Goal: Task Accomplishment & Management: Use online tool/utility

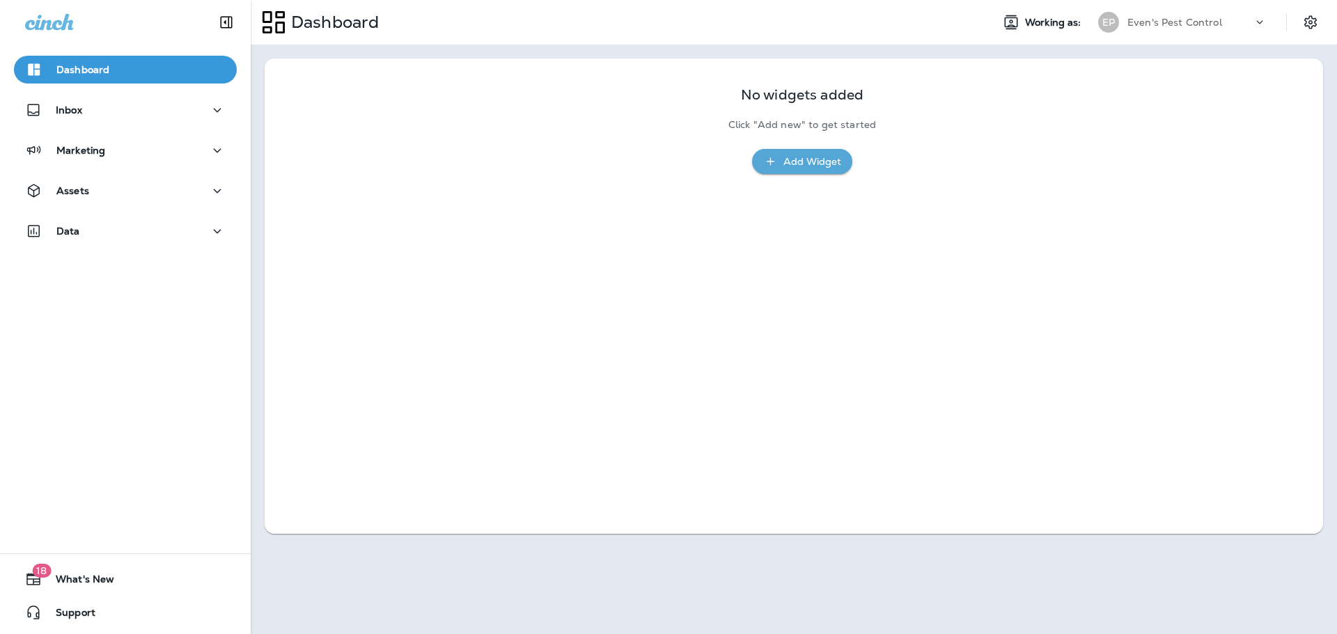
drag, startPoint x: 0, startPoint y: 0, endPoint x: 1046, endPoint y: 302, distance: 1088.7
click at [105, 105] on div "Inbox" at bounding box center [125, 110] width 201 height 17
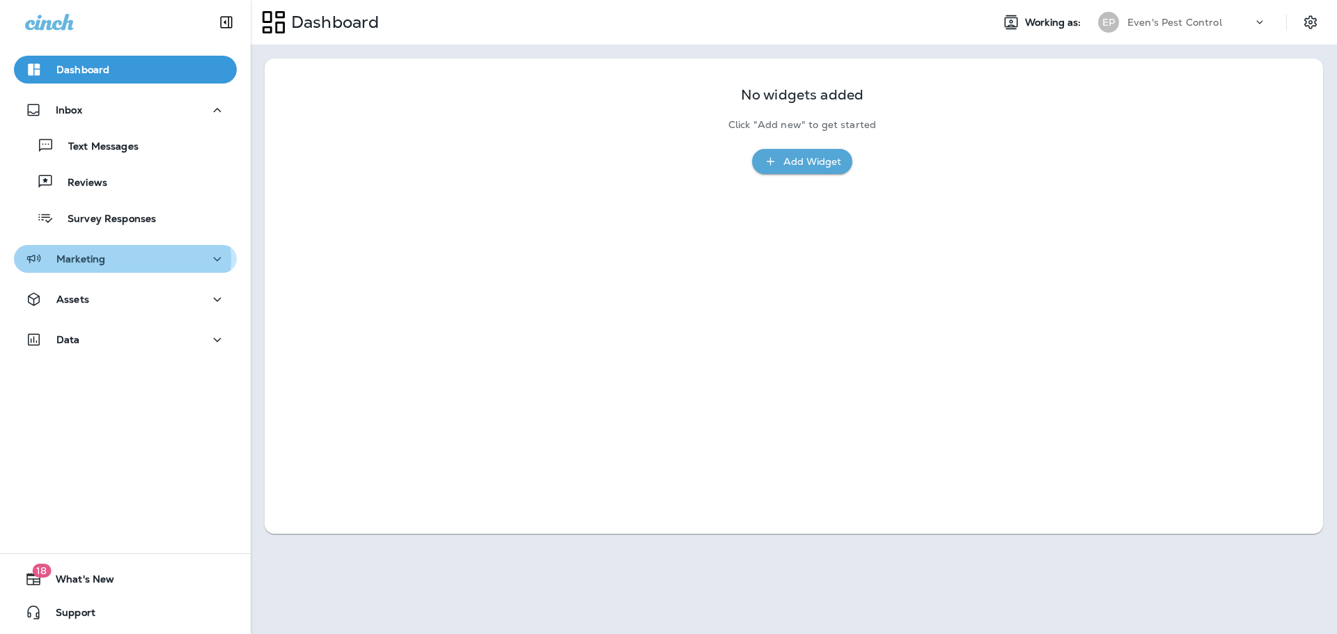
click at [115, 259] on div "Marketing" at bounding box center [125, 259] width 201 height 17
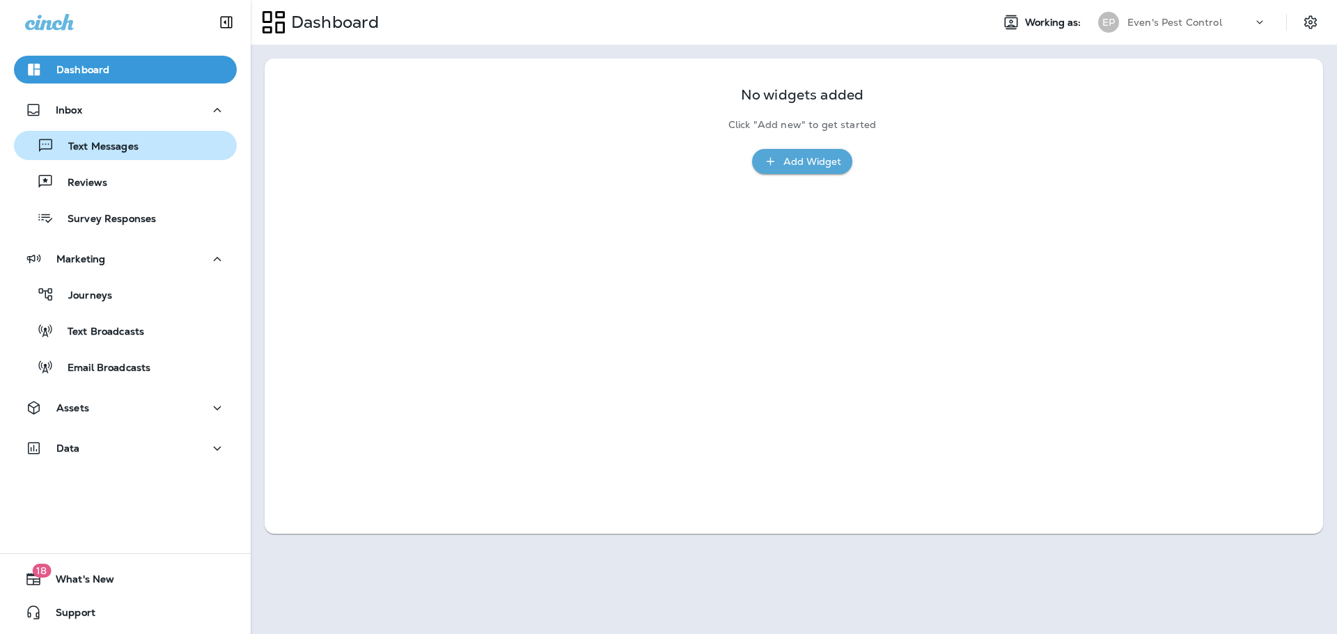
click at [100, 143] on p "Text Messages" at bounding box center [96, 147] width 84 height 13
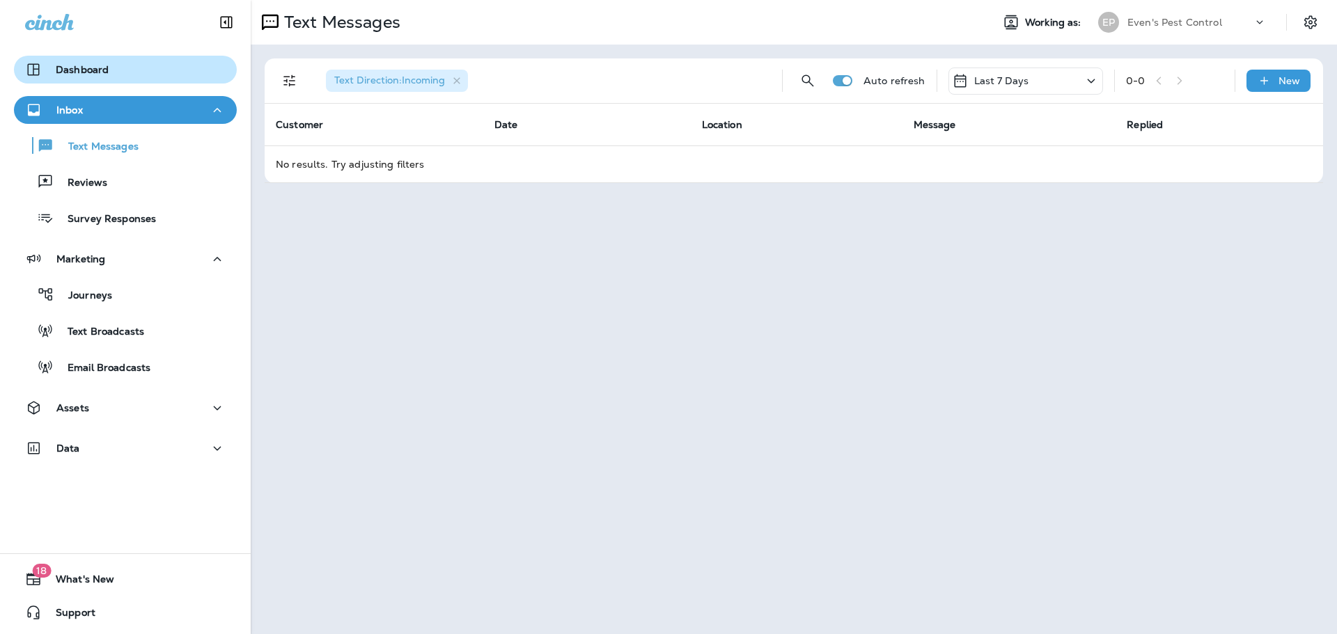
click at [108, 65] on div "Dashboard" at bounding box center [125, 69] width 201 height 17
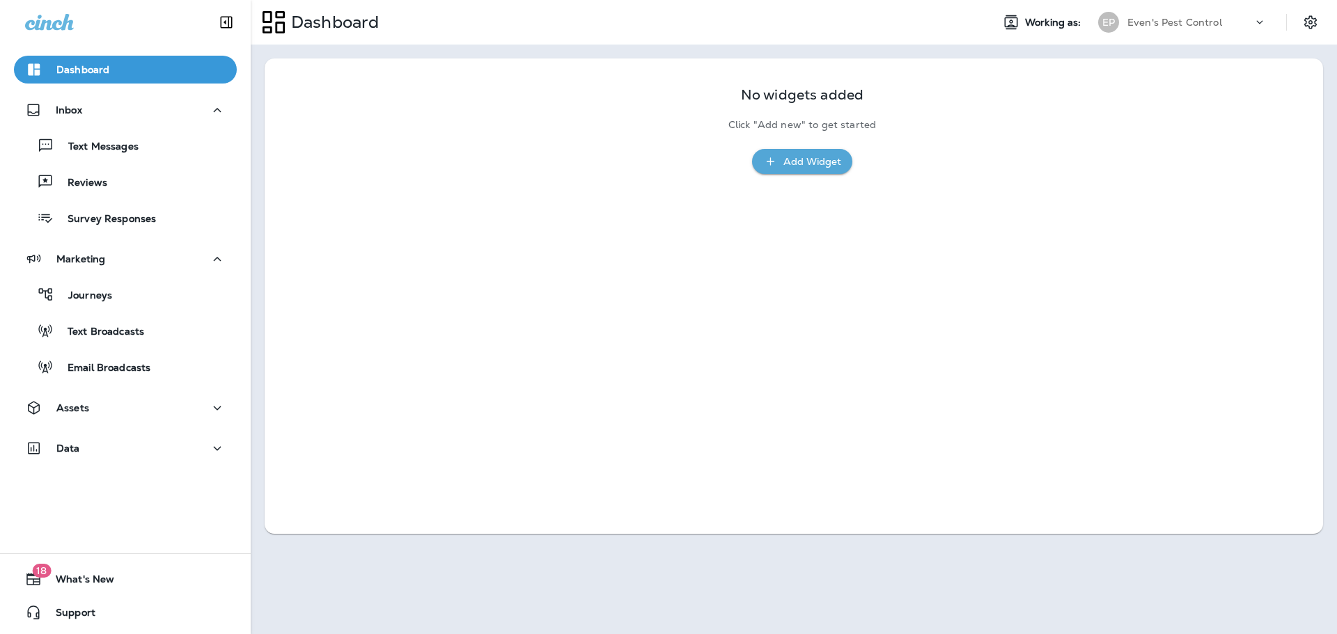
click at [813, 171] on button "Add Widget" at bounding box center [802, 162] width 100 height 26
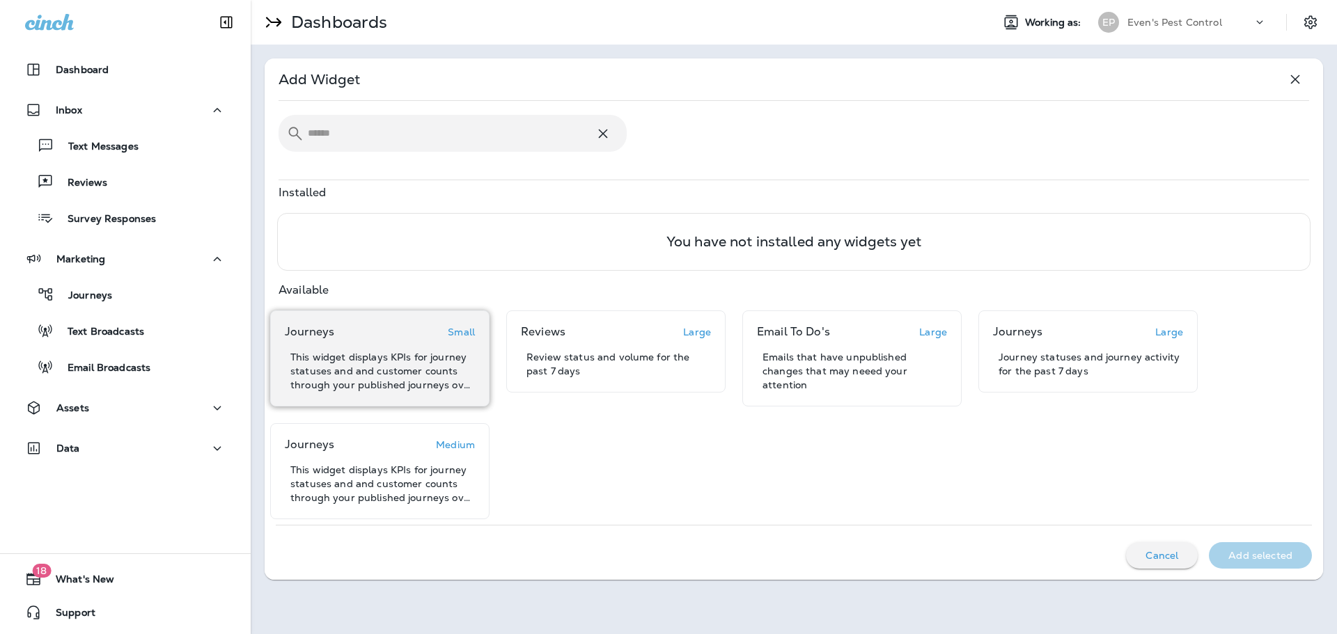
click at [391, 348] on div "Journeys Small This widget displays KPIs for journey statuses and and customer …" at bounding box center [380, 358] width 190 height 67
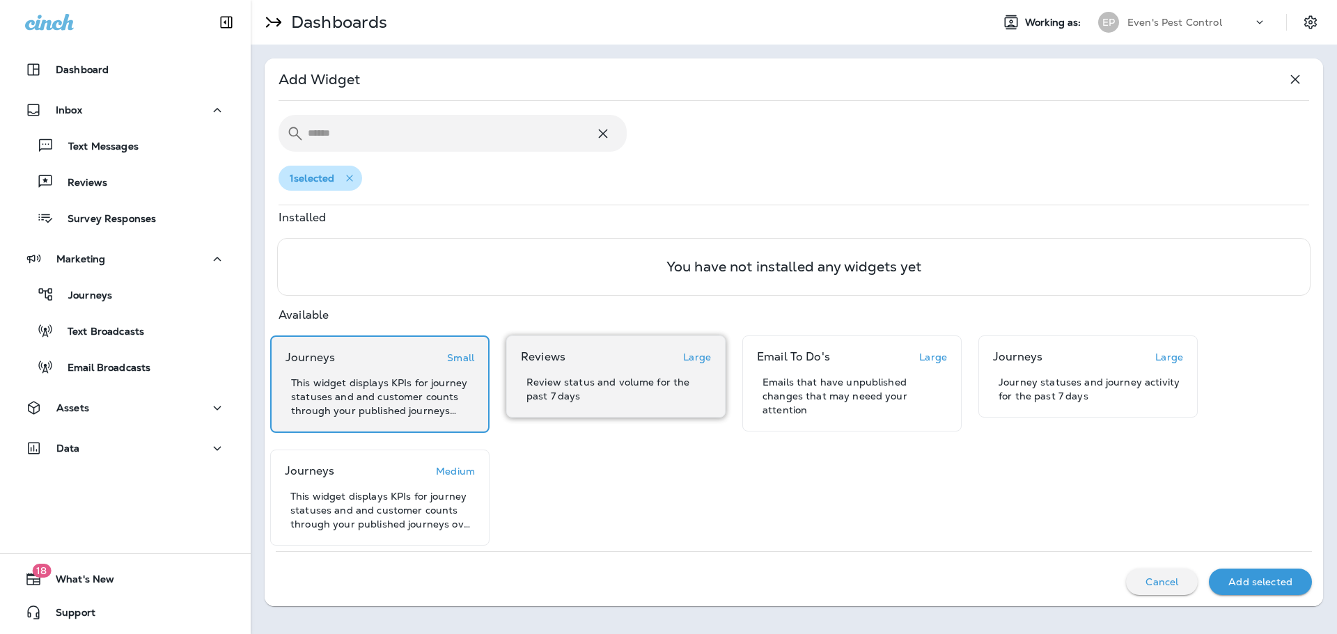
click at [621, 383] on p "Review status and volume for the past 7 days" at bounding box center [619, 389] width 185 height 28
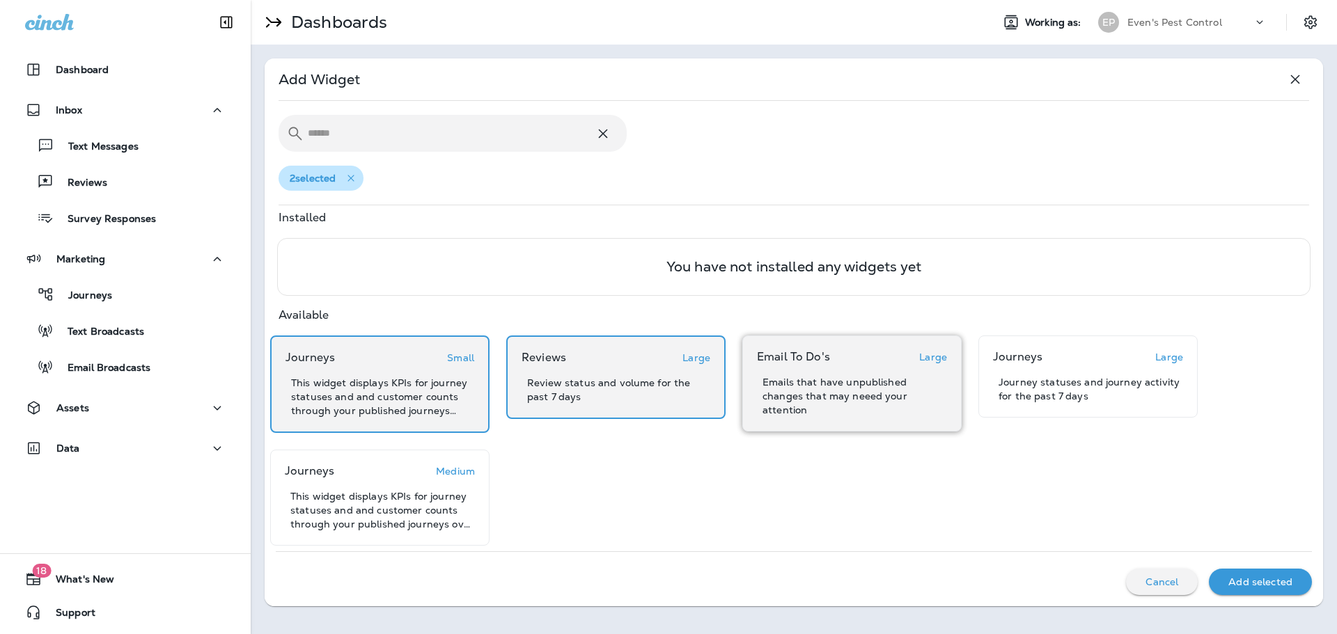
click at [826, 403] on p "Emails that have unpublished changes that may neeed your attention" at bounding box center [855, 396] width 185 height 42
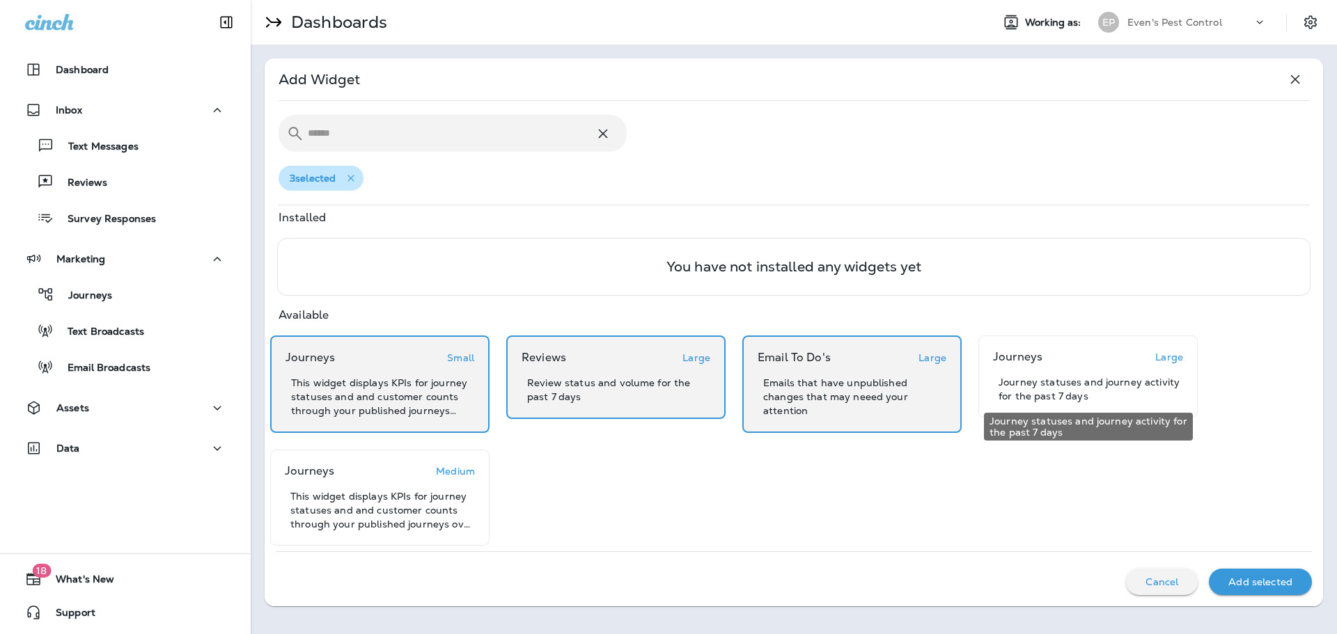
drag, startPoint x: 1093, startPoint y: 398, endPoint x: 1074, endPoint y: 413, distance: 24.4
click at [1093, 398] on p "Journey statuses and journey activity for the past 7 days" at bounding box center [1091, 389] width 185 height 28
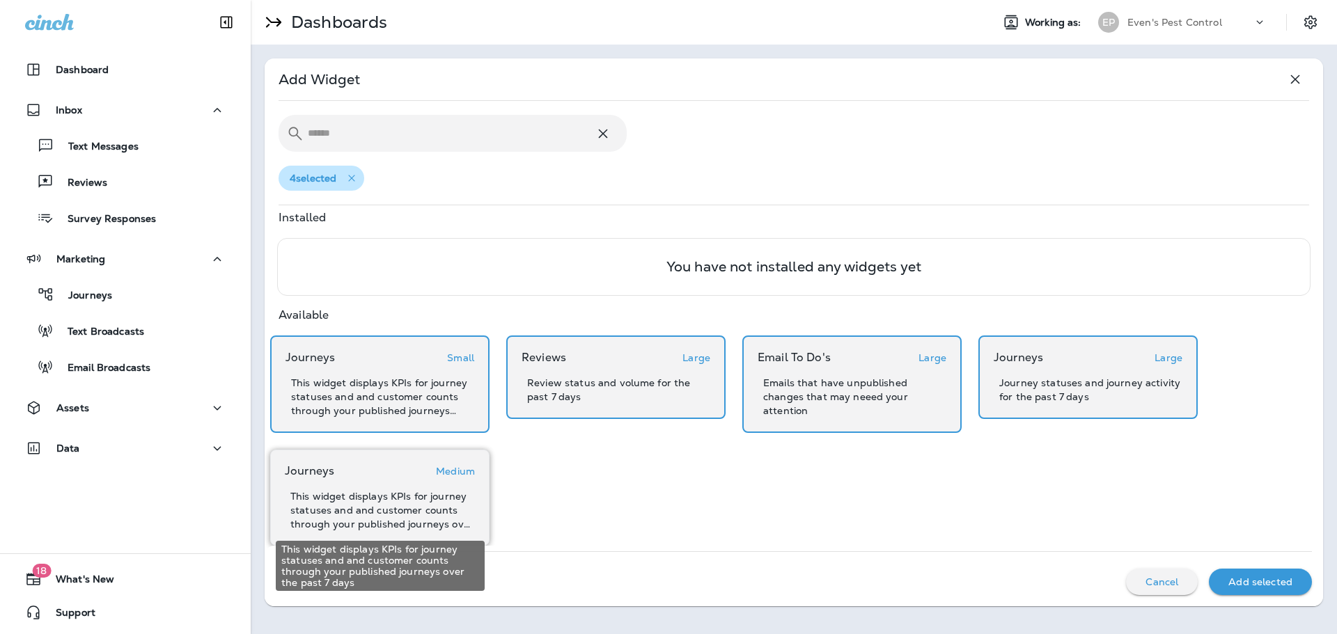
click at [396, 522] on p "This widget displays KPIs for journey statuses and and customer counts through …" at bounding box center [382, 511] width 185 height 42
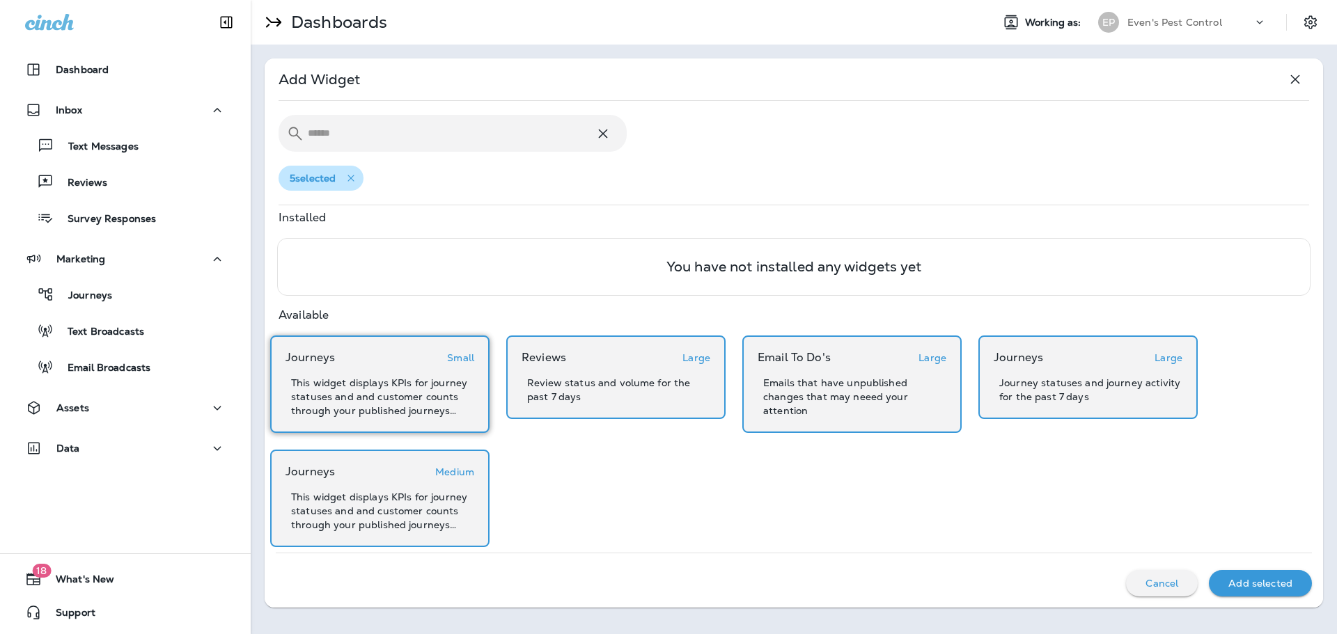
click at [461, 357] on p "Small" at bounding box center [460, 357] width 27 height 11
click at [461, 357] on p "Small" at bounding box center [461, 357] width 27 height 11
click at [1260, 589] on p "Add selected" at bounding box center [1261, 583] width 64 height 11
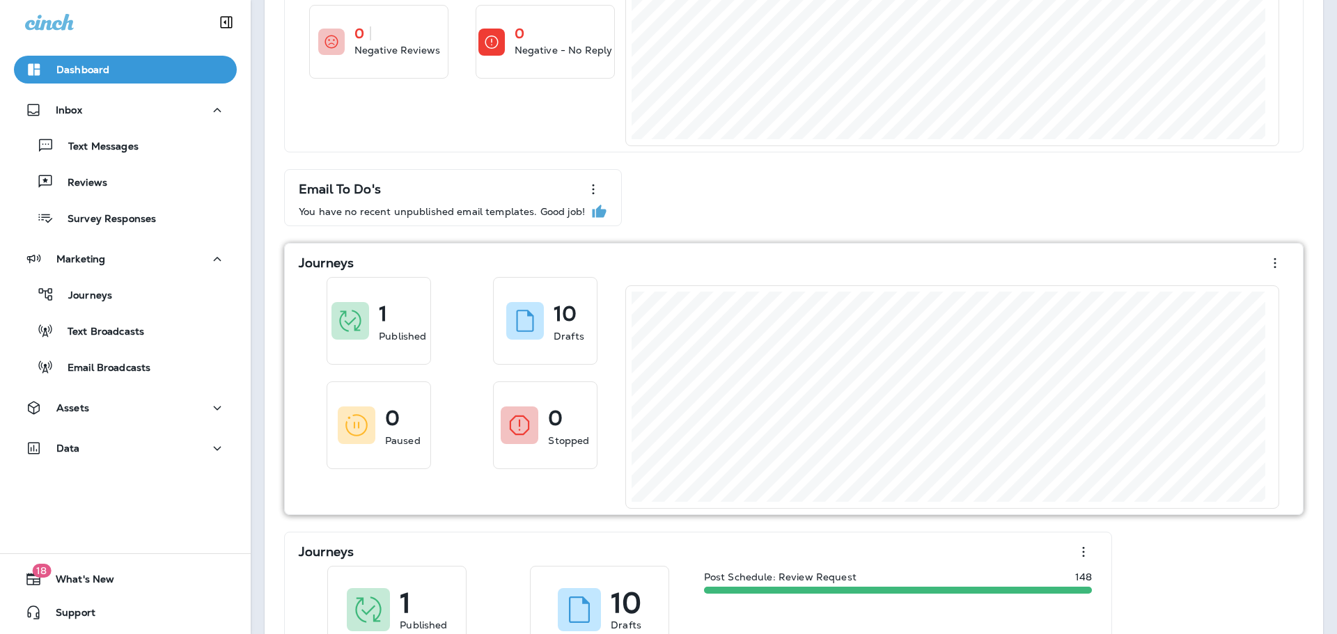
scroll to position [209, 0]
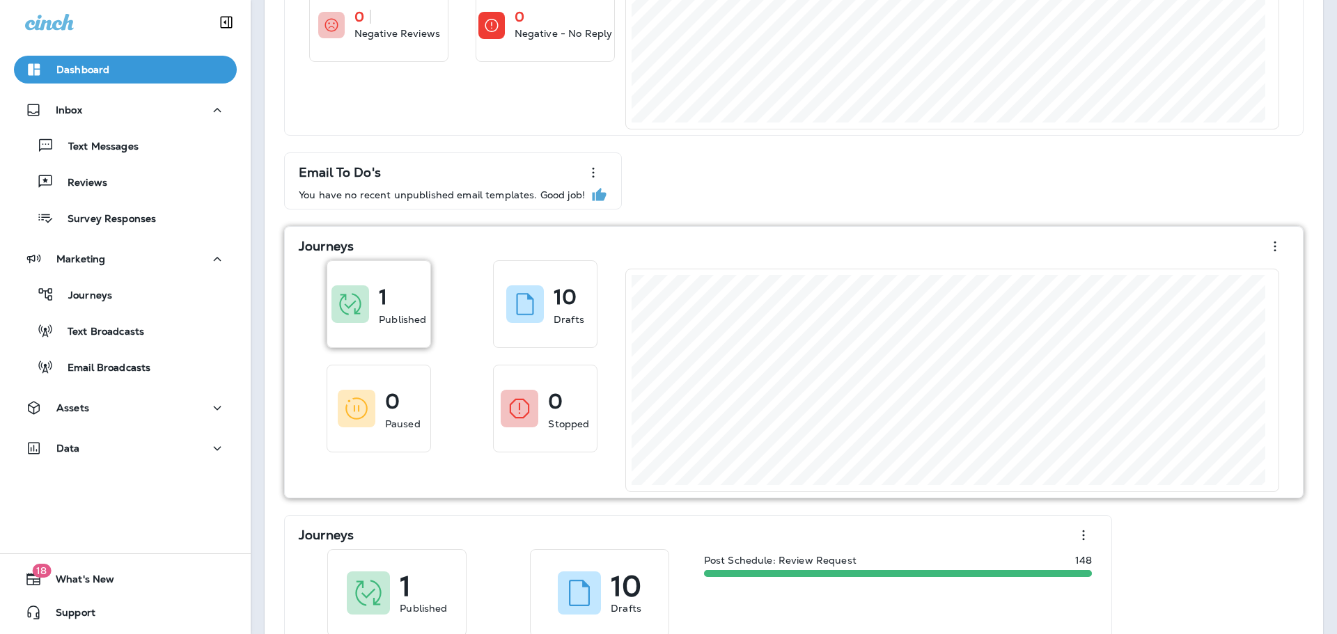
click at [406, 314] on p "Published" at bounding box center [402, 320] width 47 height 14
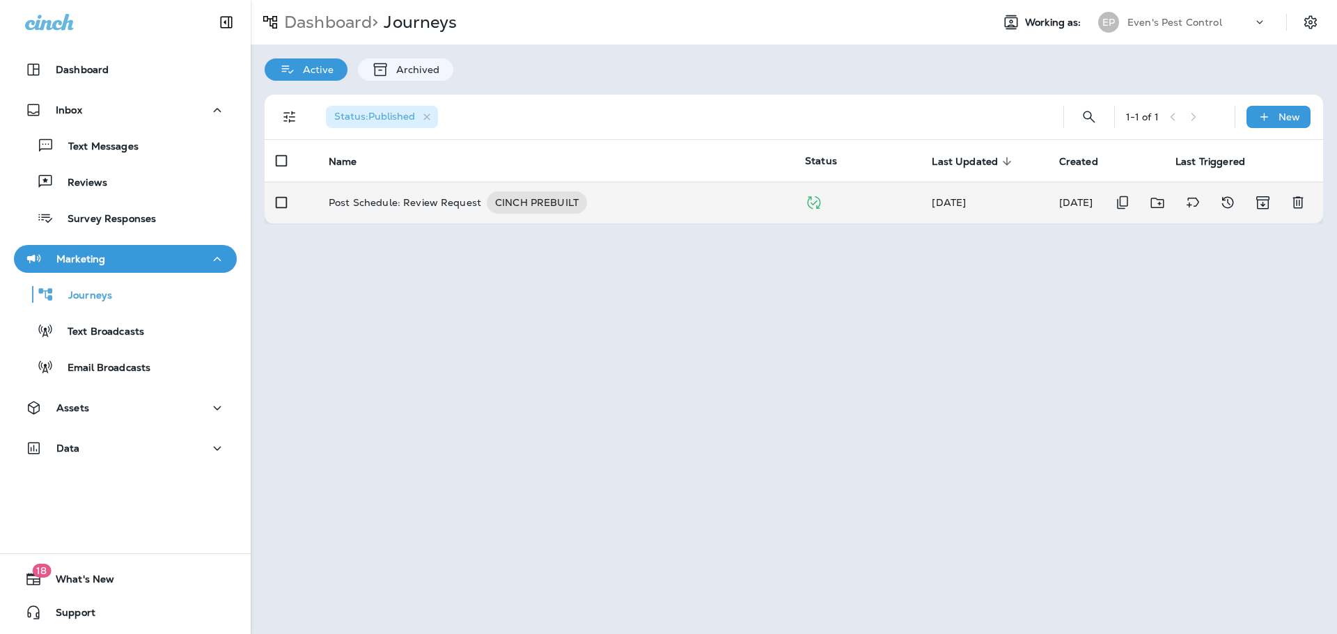
click at [438, 207] on p "Post Schedule: Review Request" at bounding box center [405, 203] width 153 height 22
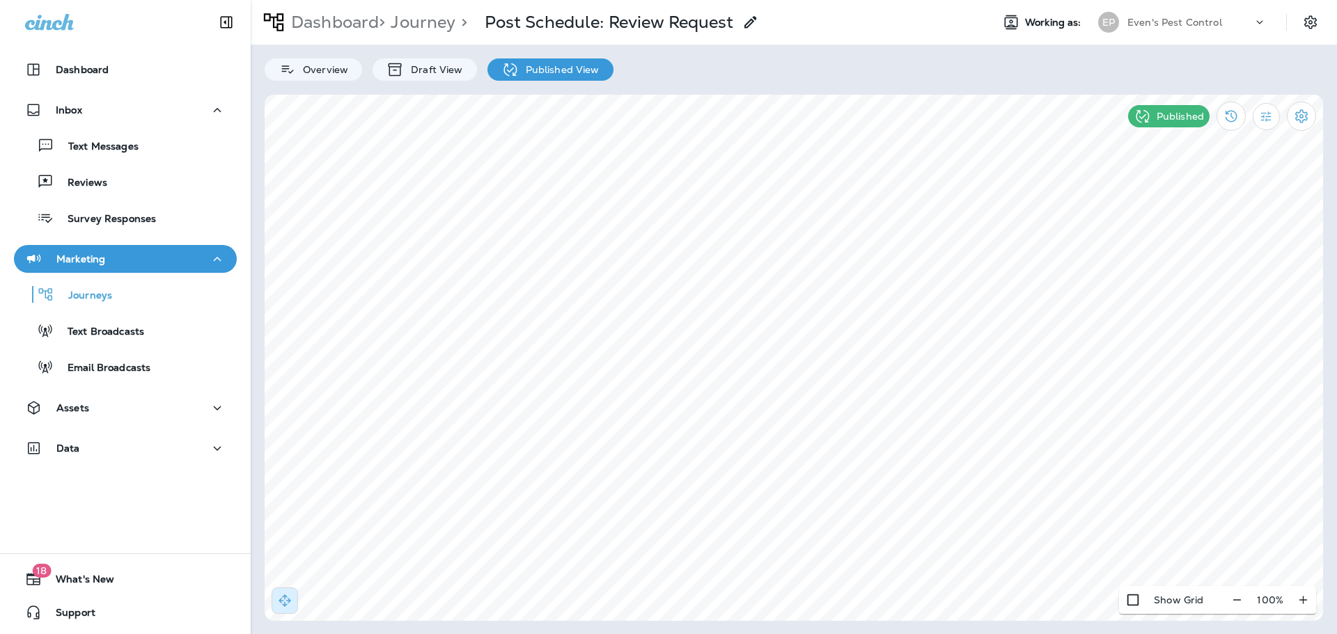
select select "*******"
click at [632, 434] on icon at bounding box center [632, 431] width 8 height 8
click at [323, 74] on p "Overview" at bounding box center [322, 69] width 52 height 11
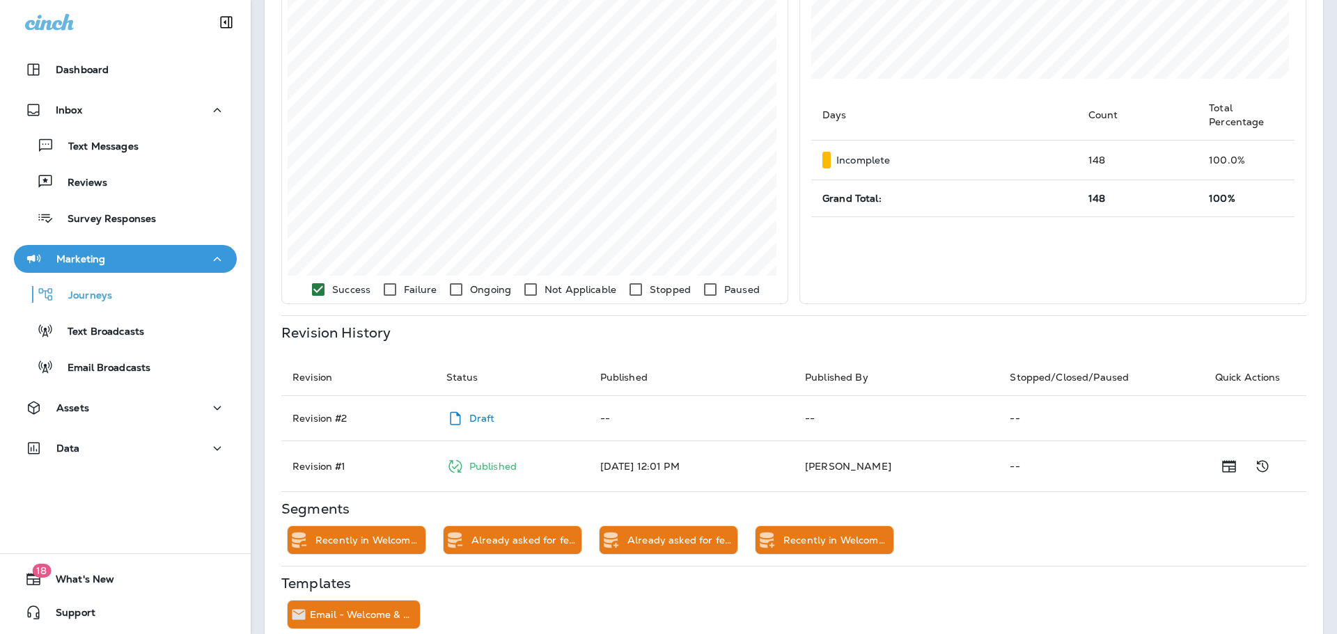
scroll to position [407, 0]
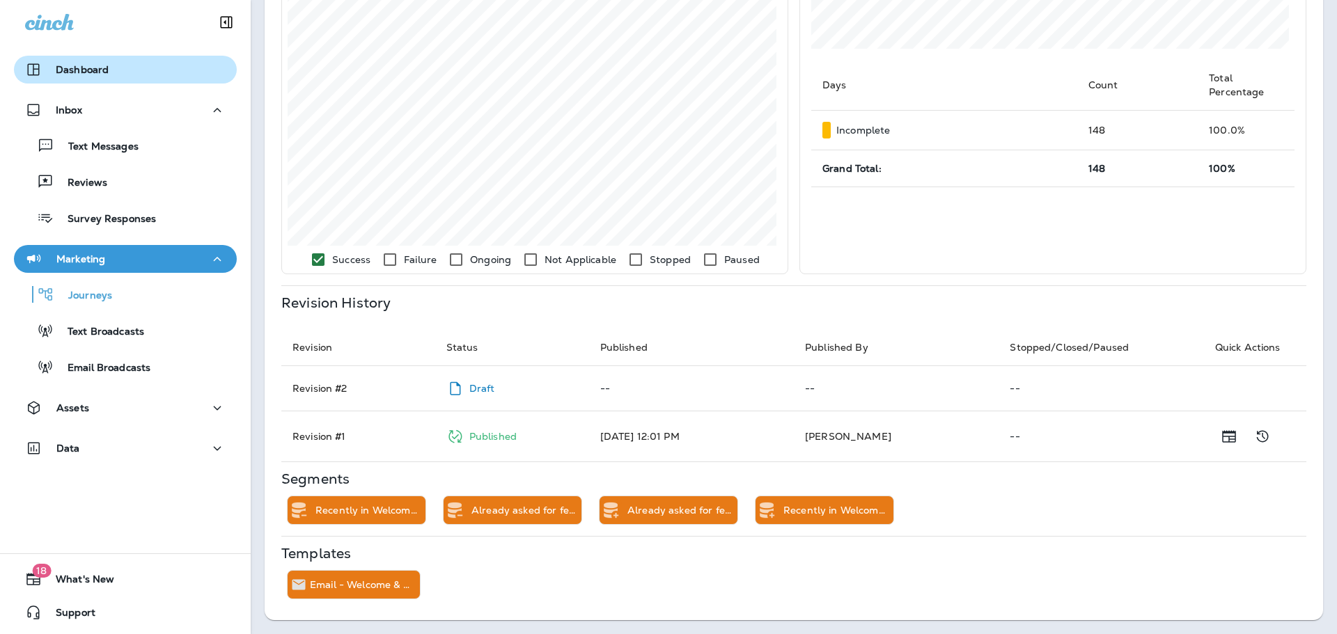
click at [132, 76] on div "Dashboard" at bounding box center [125, 69] width 201 height 17
